Goal: Information Seeking & Learning: Find specific fact

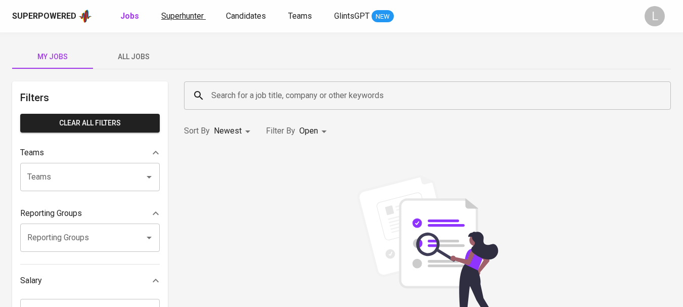
click at [181, 14] on span "Superhunter" at bounding box center [182, 16] width 42 height 10
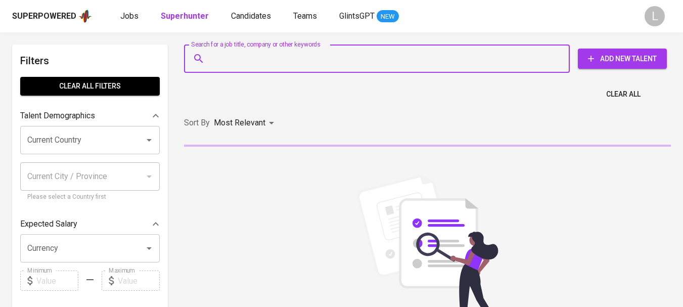
click at [241, 59] on input "Search for a job title, company or other keywords" at bounding box center [379, 58] width 341 height 19
paste input "[EMAIL_ADDRESS][DOMAIN_NAME]"
type input "[EMAIL_ADDRESS][DOMAIN_NAME]"
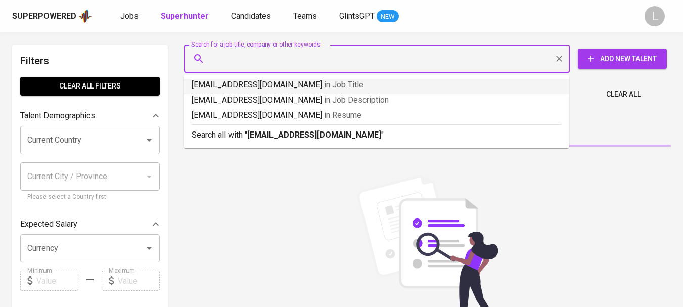
click at [448, 58] on input "Search for a job title, company or other keywords" at bounding box center [379, 58] width 341 height 19
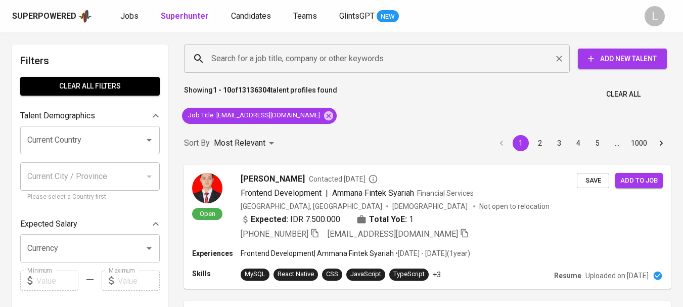
click at [320, 61] on input "Search for a job title, company or other keywords" at bounding box center [379, 58] width 341 height 19
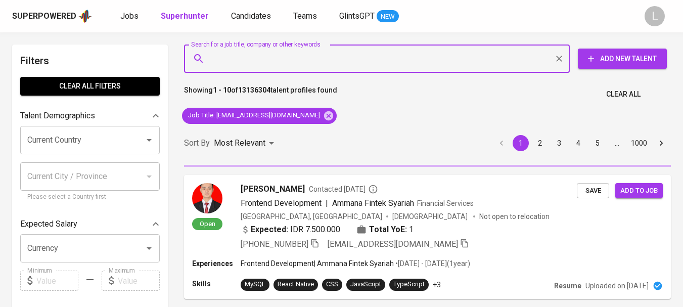
paste input "[EMAIL_ADDRESS][DOMAIN_NAME]"
type input "[EMAIL_ADDRESS][DOMAIN_NAME]"
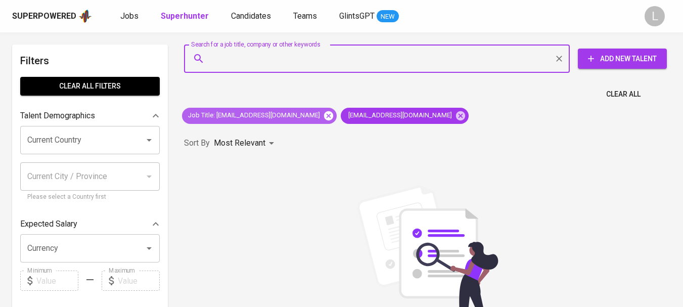
click at [323, 114] on icon at bounding box center [328, 115] width 11 height 11
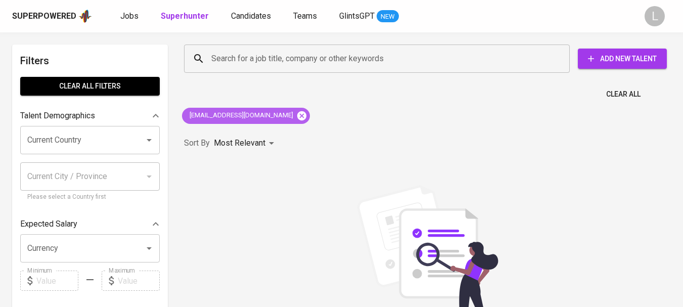
click at [297, 114] on icon at bounding box center [301, 115] width 9 height 9
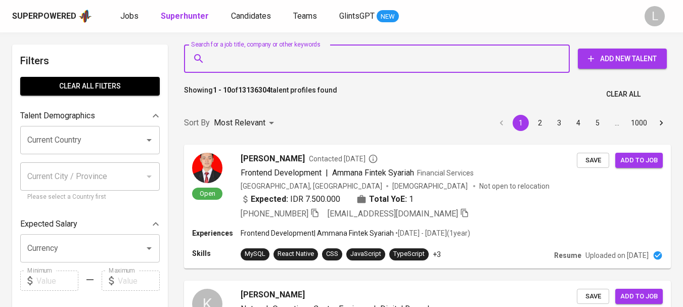
click at [382, 54] on input "Search for a job title, company or other keywords" at bounding box center [379, 58] width 341 height 19
paste input "[EMAIL_ADDRESS][DOMAIN_NAME]"
type input "[EMAIL_ADDRESS][DOMAIN_NAME]"
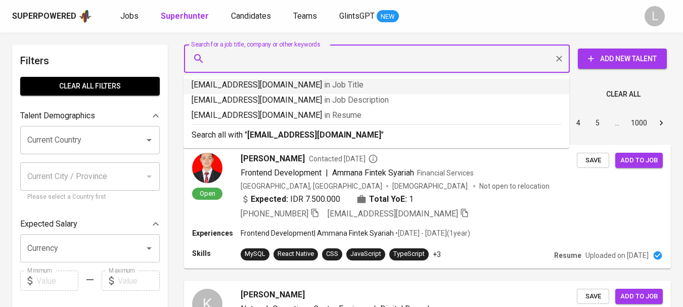
click at [581, 42] on div "Search for a job title, company or other keywords Search for a job title, compa…" at bounding box center [425, 58] width 487 height 32
